Goal: Information Seeking & Learning: Check status

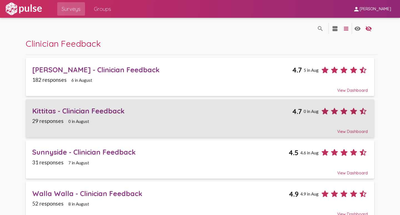
click at [39, 110] on div "Kittitas - Clinician Feedback" at bounding box center [162, 110] width 260 height 9
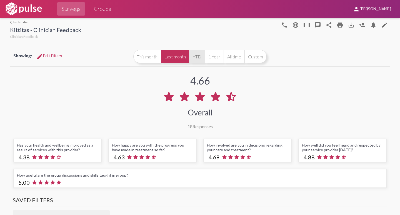
click at [195, 55] on button "YTD" at bounding box center [197, 56] width 16 height 13
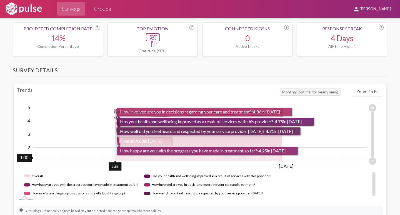
scroll to position [278, 0]
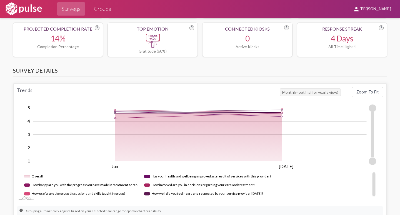
click at [25, 185] on rect "Legend" at bounding box center [81, 184] width 114 height 9
click at [26, 191] on rect "Legend" at bounding box center [74, 193] width 101 height 9
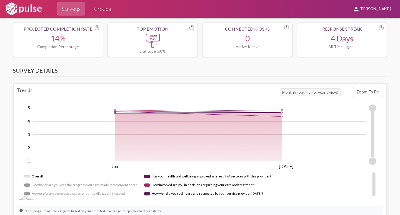
click at [146, 176] on rect "Legend" at bounding box center [207, 176] width 126 height 9
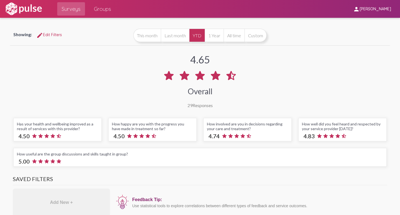
scroll to position [0, 0]
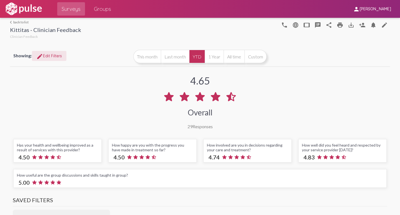
click at [47, 53] on span "edit Edit Filters" at bounding box center [49, 55] width 26 height 5
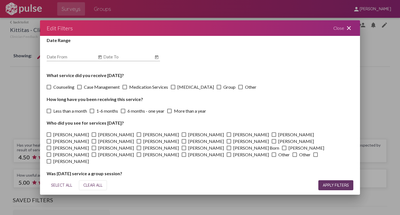
scroll to position [16, 0]
click at [51, 152] on span at bounding box center [49, 154] width 4 height 4
click at [49, 156] on input "Meaghan Lincoln" at bounding box center [49, 156] width 0 height 0
checkbox input "true"
click at [332, 184] on span "APPLY FILTERS" at bounding box center [335, 184] width 26 height 5
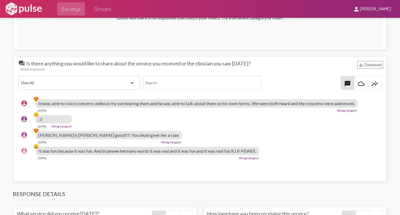
scroll to position [952, 0]
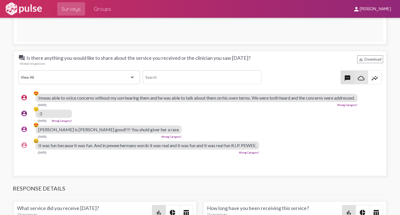
click at [358, 79] on mat-icon "cloud_queue" at bounding box center [360, 78] width 7 height 7
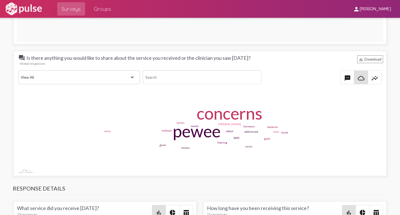
click at [371, 79] on mat-icon "insights" at bounding box center [374, 78] width 7 height 7
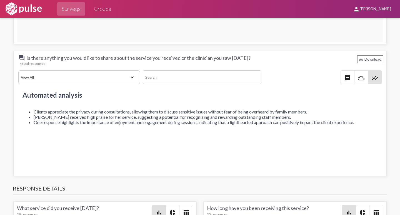
click at [344, 77] on mat-icon "textsms" at bounding box center [347, 78] width 7 height 7
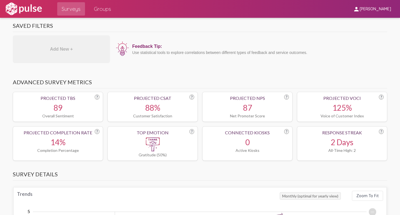
scroll to position [0, 0]
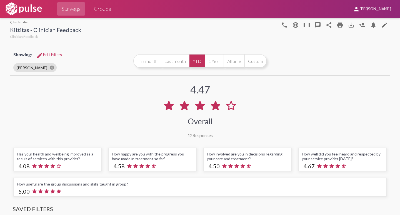
click at [13, 21] on link "arrow_back_ios back to list" at bounding box center [45, 22] width 71 height 4
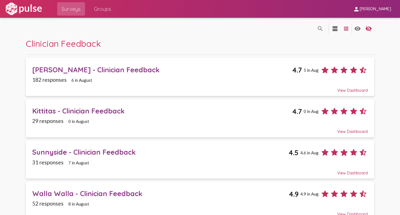
scroll to position [111, 0]
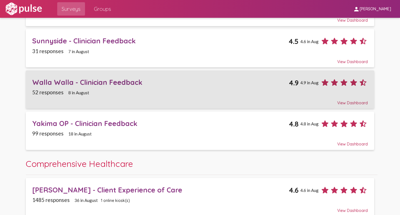
click at [46, 82] on div "Walla Walla - Clinician Feedback" at bounding box center [160, 82] width 256 height 9
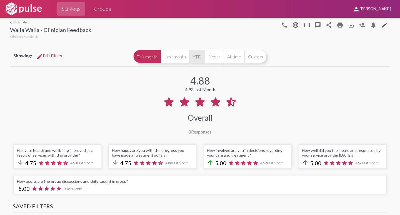
click at [194, 57] on button "YTD" at bounding box center [197, 56] width 16 height 13
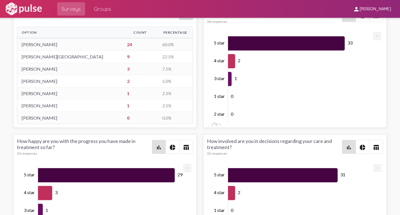
scroll to position [1254, 0]
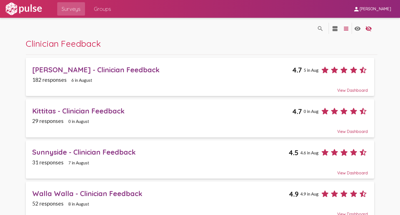
click at [64, 109] on div "Kittitas - Clinician Feedback" at bounding box center [162, 110] width 260 height 9
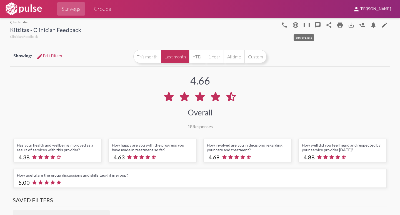
click at [304, 24] on mat-icon "tablet" at bounding box center [306, 25] width 7 height 7
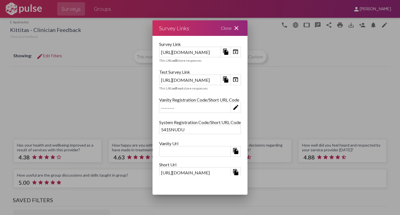
click at [239, 79] on mat-icon "open_in_browser" at bounding box center [235, 79] width 7 height 7
click at [239, 28] on mat-icon "close" at bounding box center [236, 28] width 7 height 7
